Goal: Transaction & Acquisition: Obtain resource

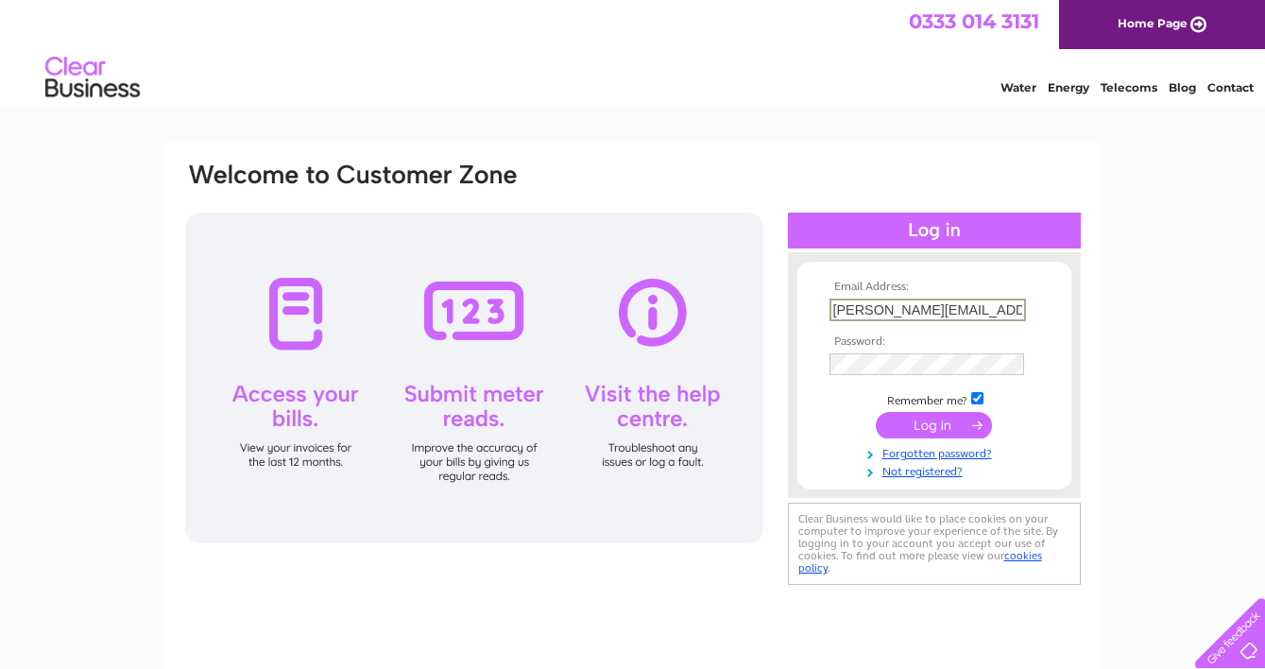
type input "karen@ursagates.co.uk"
click at [899, 426] on input "submit" at bounding box center [934, 423] width 116 height 26
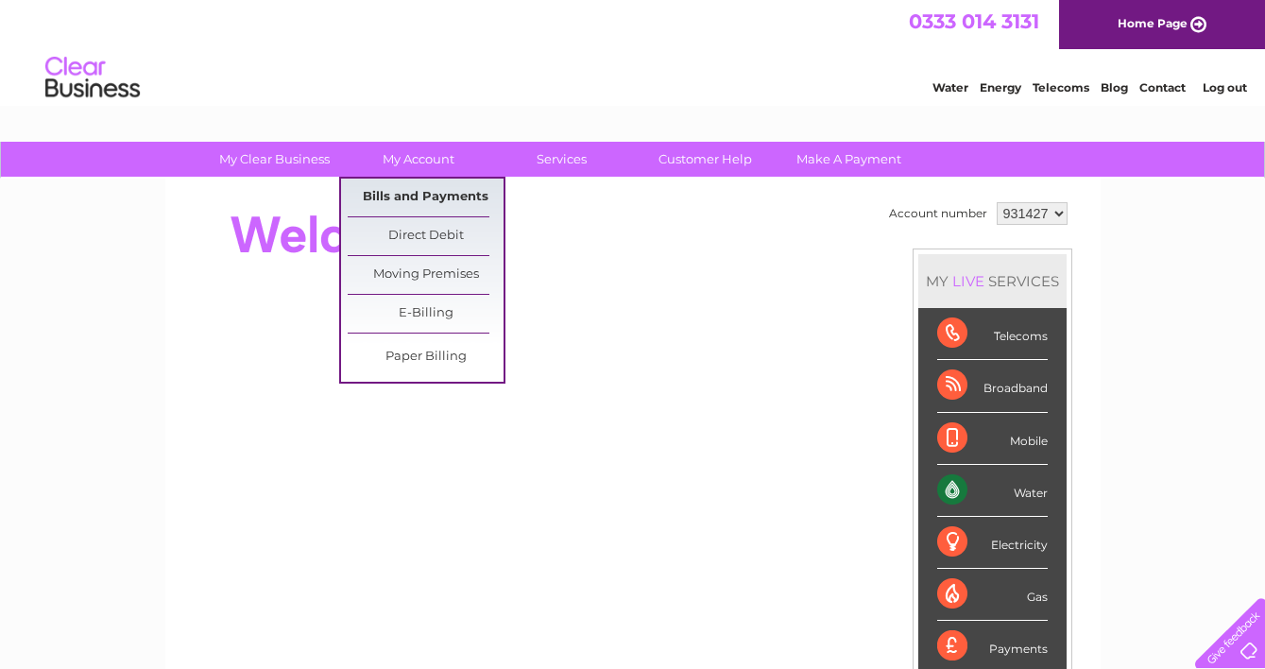
click at [402, 193] on link "Bills and Payments" at bounding box center [426, 198] width 156 height 38
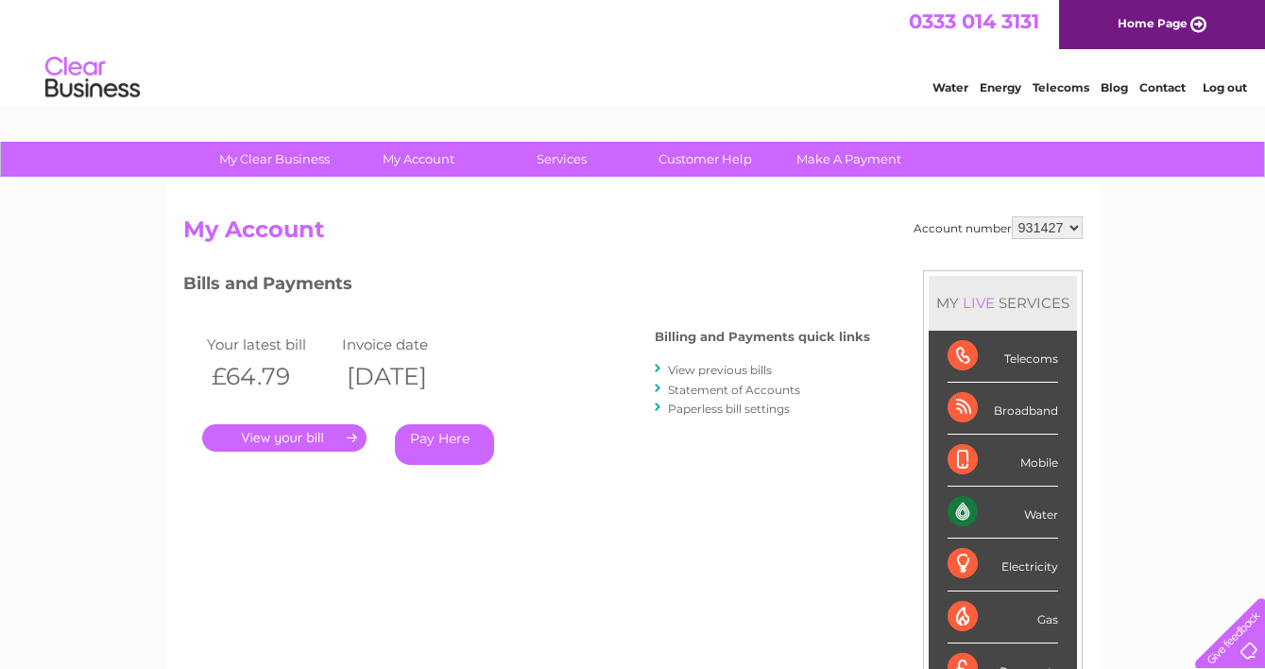
click at [309, 432] on link "." at bounding box center [284, 437] width 164 height 27
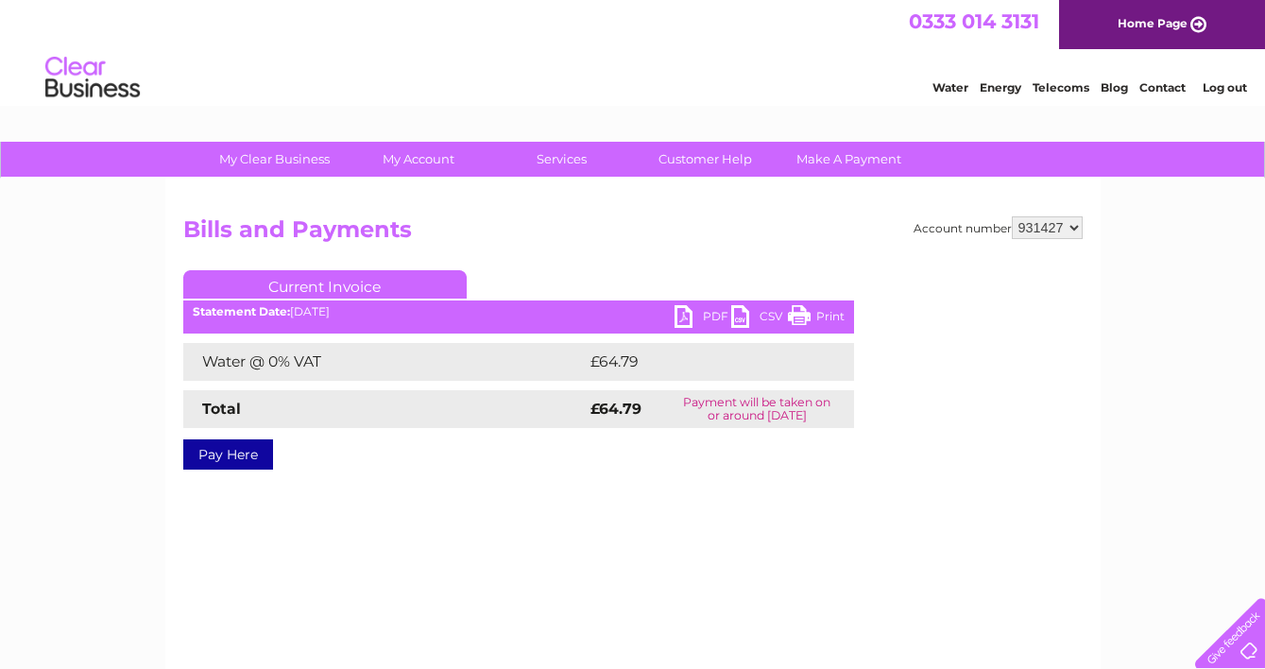
click at [684, 309] on link "PDF" at bounding box center [702, 318] width 57 height 27
click at [1213, 88] on link "Log out" at bounding box center [1224, 87] width 44 height 14
